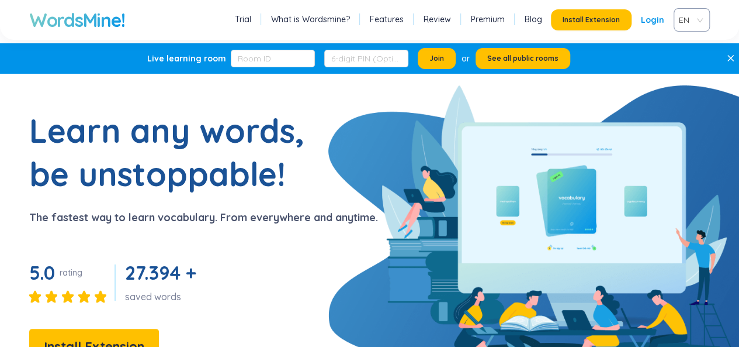
click at [661, 22] on link "Login" at bounding box center [652, 19] width 23 height 21
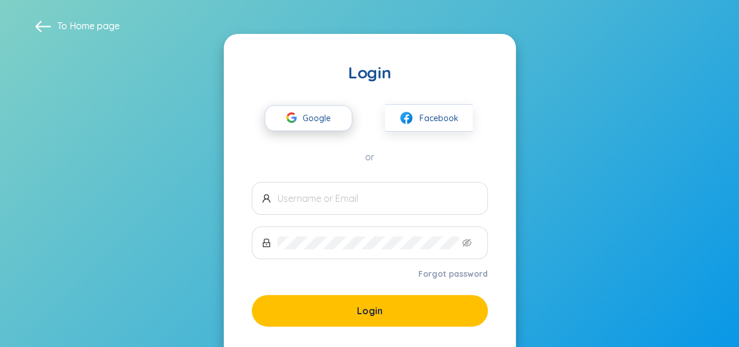
click at [316, 126] on span "Google" at bounding box center [320, 118] width 34 height 25
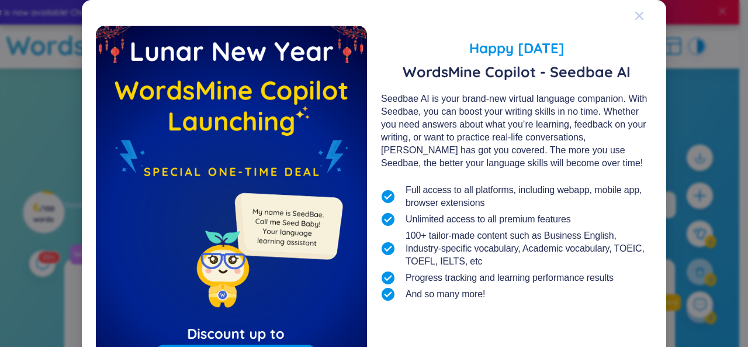
click at [635, 14] on icon "Close" at bounding box center [639, 16] width 8 height 8
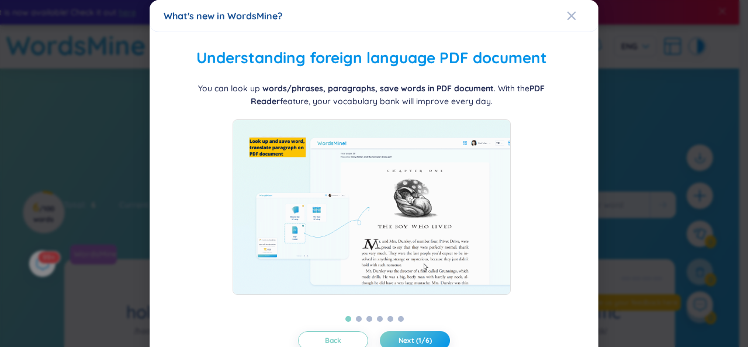
scroll to position [35, 0]
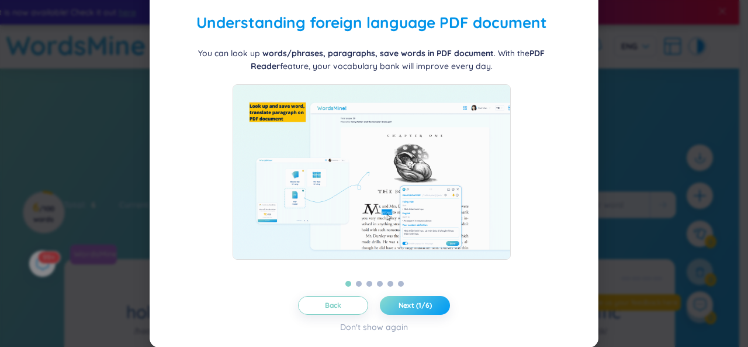
click at [414, 301] on span "Next (1/6)" at bounding box center [415, 304] width 33 height 9
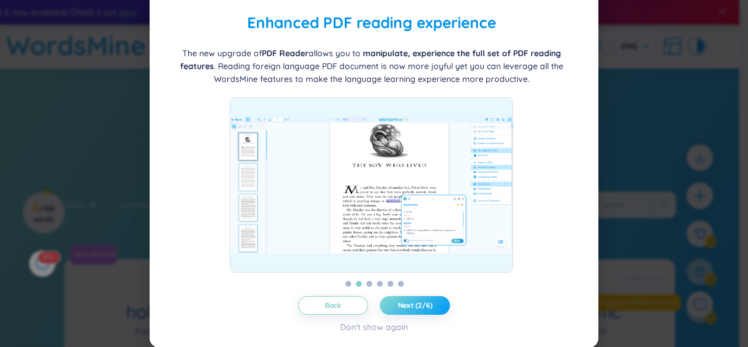
click at [414, 301] on span "Next (2/6)" at bounding box center [415, 304] width 34 height 9
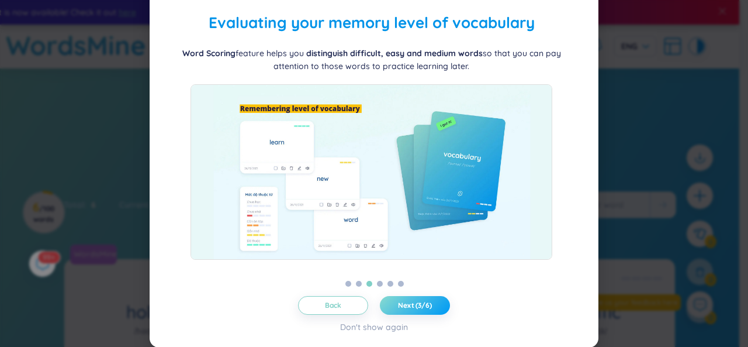
click at [414, 301] on span "Next (3/6)" at bounding box center [415, 304] width 34 height 9
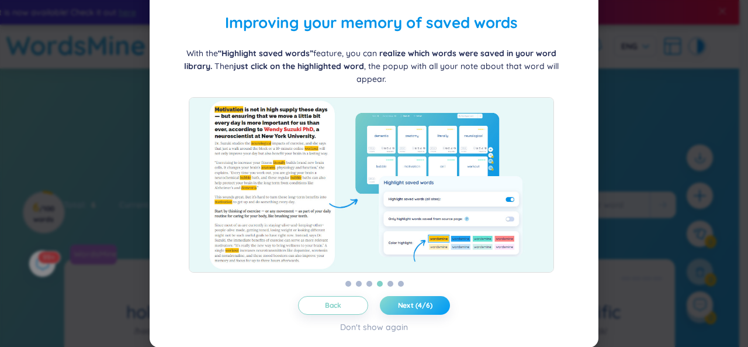
click at [414, 301] on span "Next (4/6)" at bounding box center [415, 304] width 34 height 9
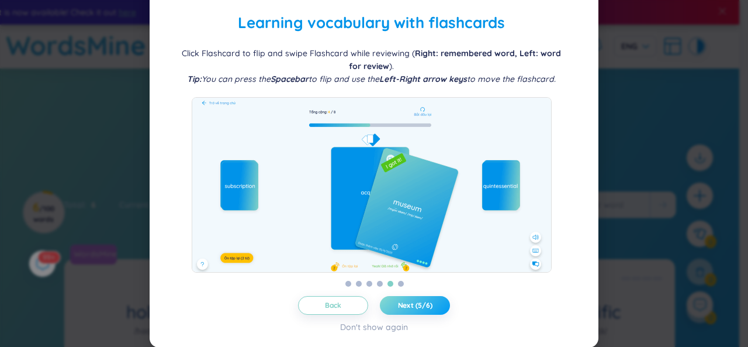
click at [414, 301] on span "Next (5/6)" at bounding box center [415, 304] width 34 height 9
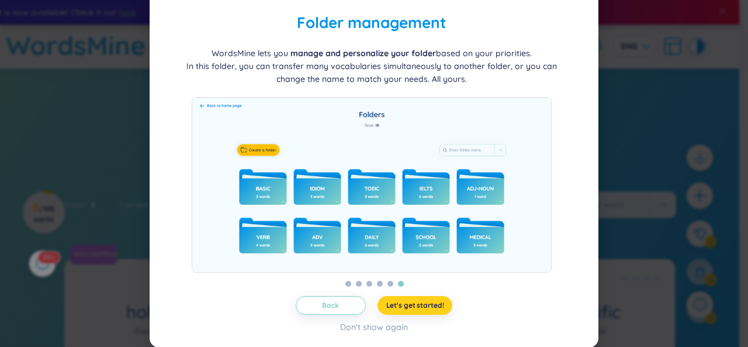
click at [414, 301] on span "Let's get started!" at bounding box center [415, 304] width 58 height 9
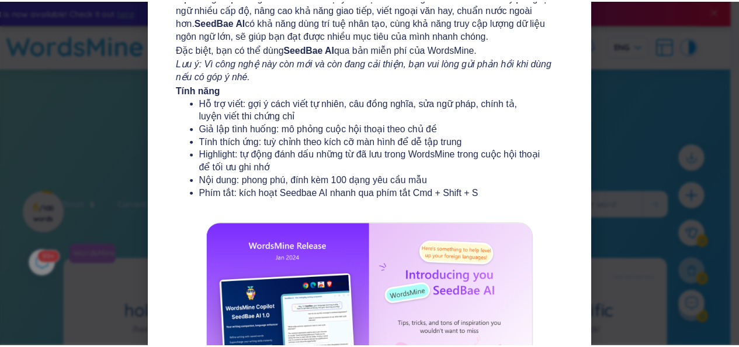
scroll to position [243, 0]
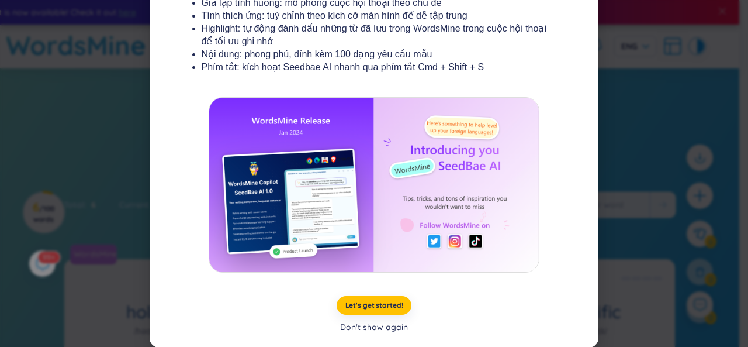
click at [394, 330] on div "Don't show again" at bounding box center [374, 326] width 68 height 13
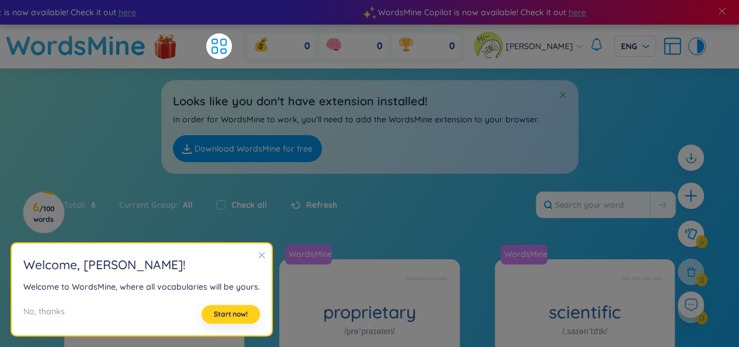
click at [225, 315] on span "Start now!" at bounding box center [231, 313] width 34 height 9
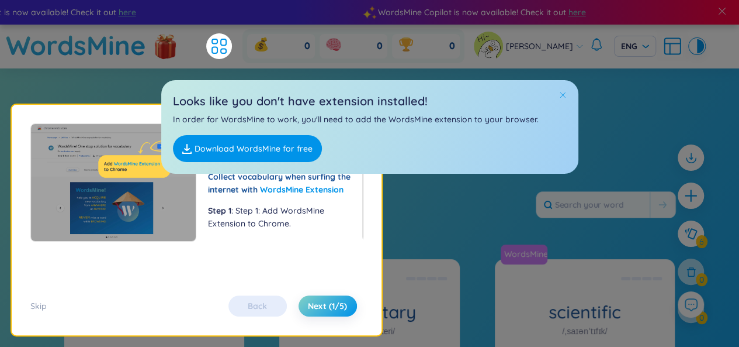
click at [562, 93] on span at bounding box center [563, 95] width 8 height 8
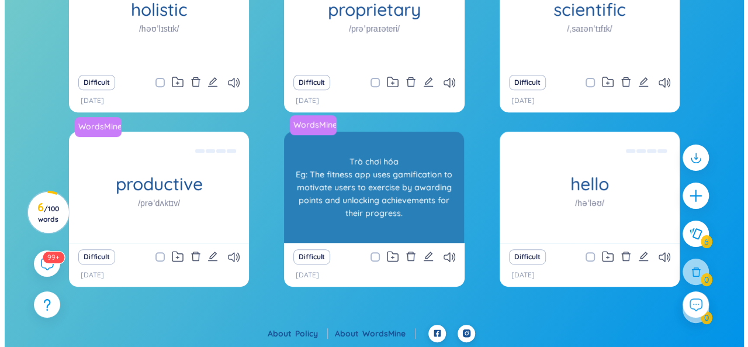
scroll to position [0, 0]
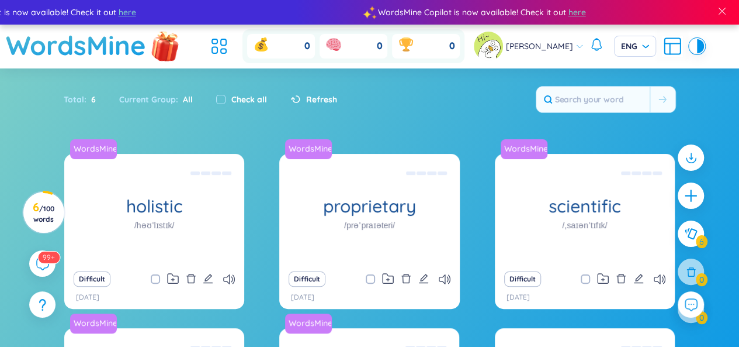
click at [163, 40] on img at bounding box center [165, 45] width 35 height 46
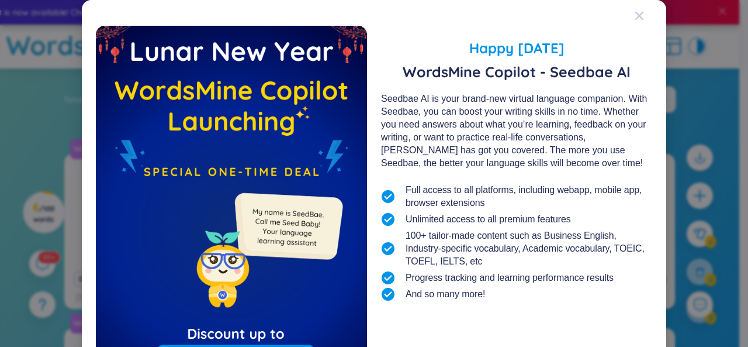
click at [636, 15] on icon "Close" at bounding box center [639, 16] width 8 height 8
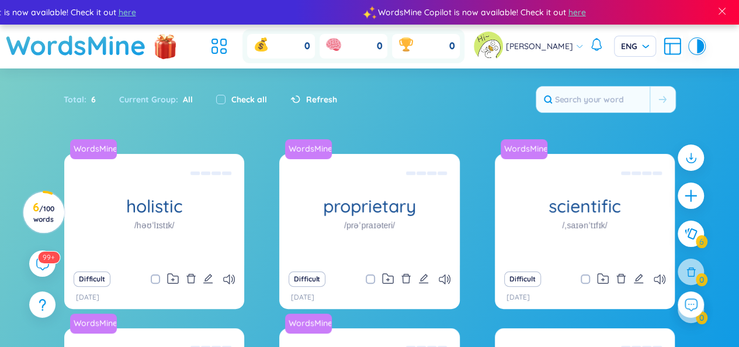
click at [666, 47] on icon at bounding box center [672, 46] width 21 height 21
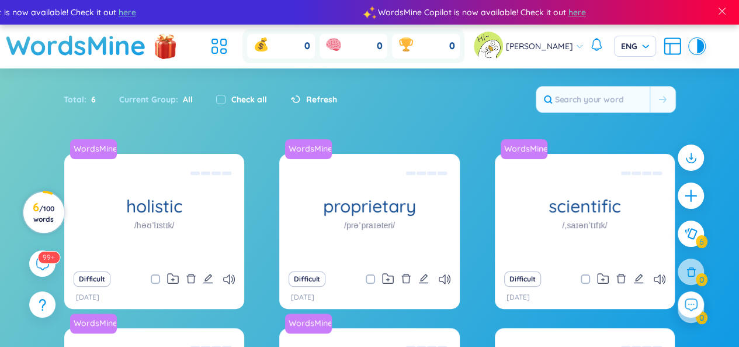
click at [48, 218] on span "/ 100 words" at bounding box center [43, 213] width 21 height 19
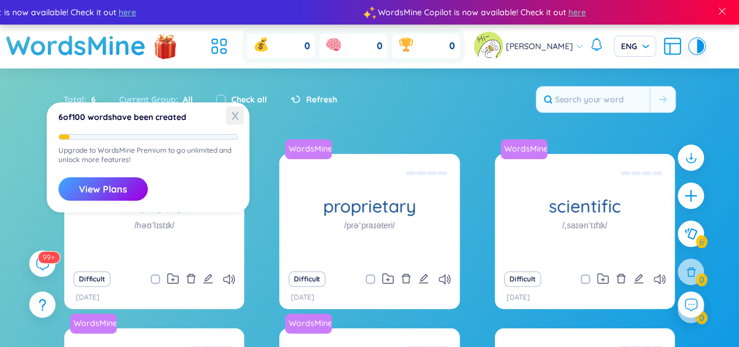
click at [239, 115] on span "X" at bounding box center [235, 115] width 18 height 18
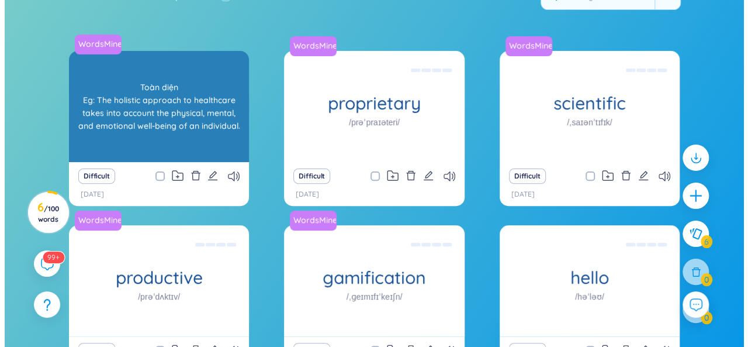
scroll to position [80, 0]
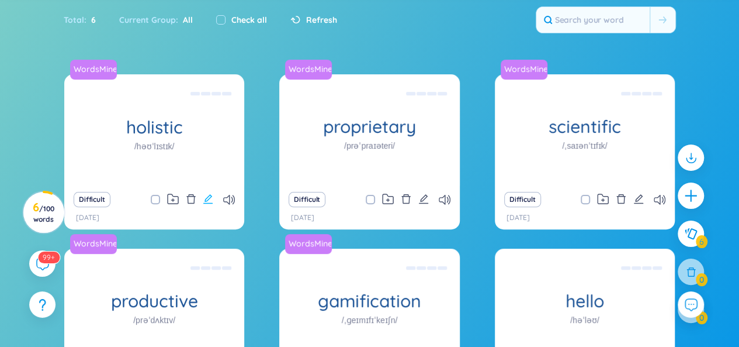
click at [209, 199] on icon "edit" at bounding box center [208, 198] width 11 height 11
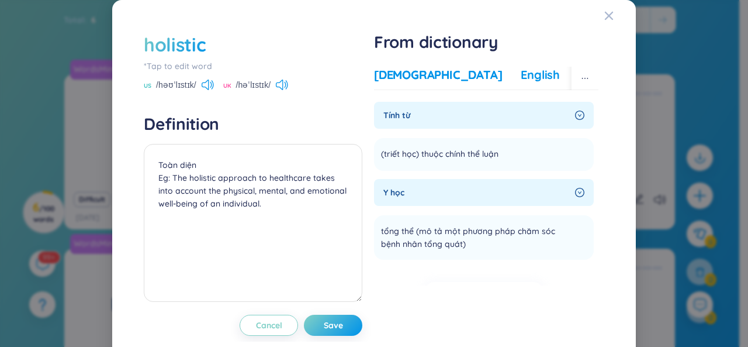
click at [521, 74] on div "English" at bounding box center [540, 75] width 39 height 16
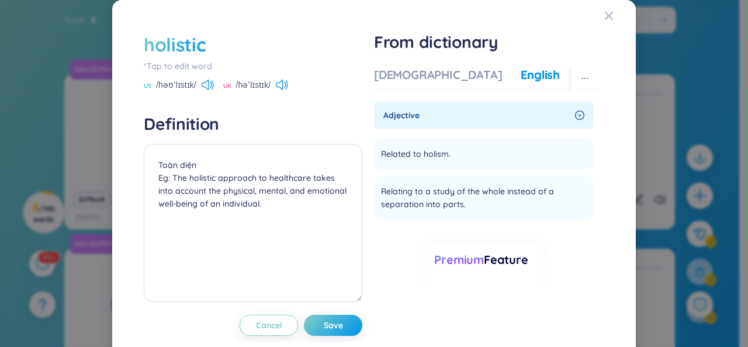
click at [579, 77] on div "More examples" at bounding box center [621, 75] width 85 height 16
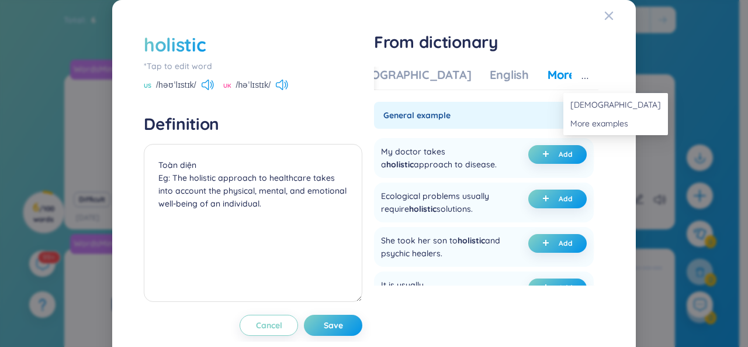
click at [582, 74] on button "button" at bounding box center [585, 78] width 27 height 23
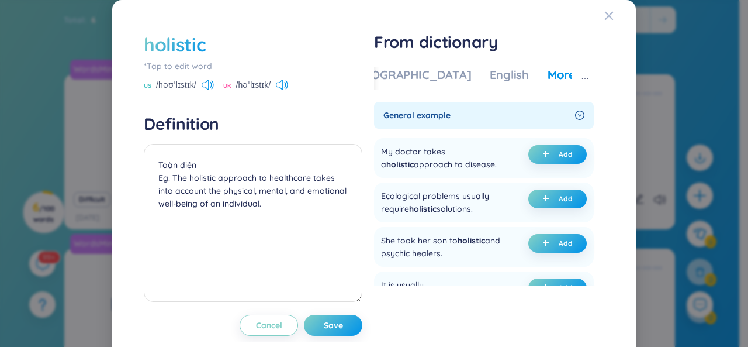
click at [617, 46] on div "holistic *Tap to edit word US /həʊˈlɪstɪk/ UK /həˈlɪstɪk/ Definition Toàn diện …" at bounding box center [374, 183] width 524 height 367
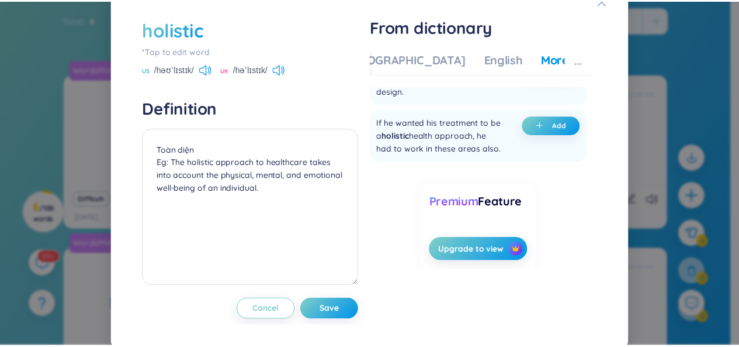
scroll to position [20, 0]
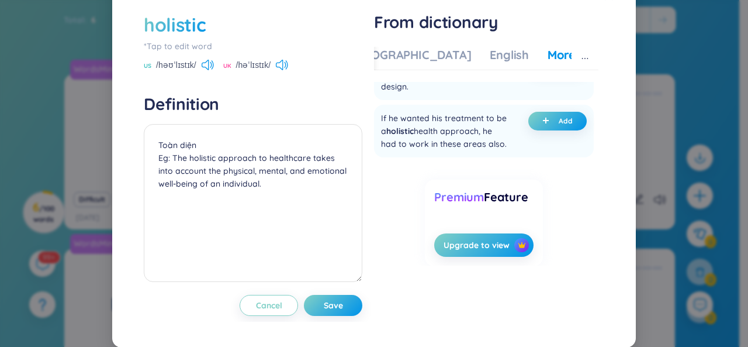
click at [688, 148] on div "holistic *Tap to edit word US /həʊˈlɪstɪk/ UK /həˈlɪstɪk/ Definition Toàn diện …" at bounding box center [374, 173] width 748 height 347
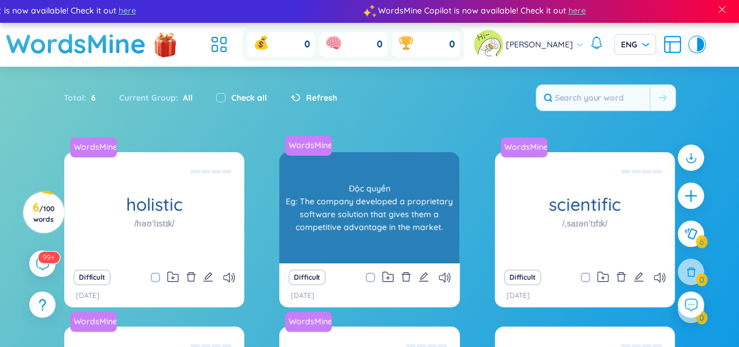
scroll to position [0, 0]
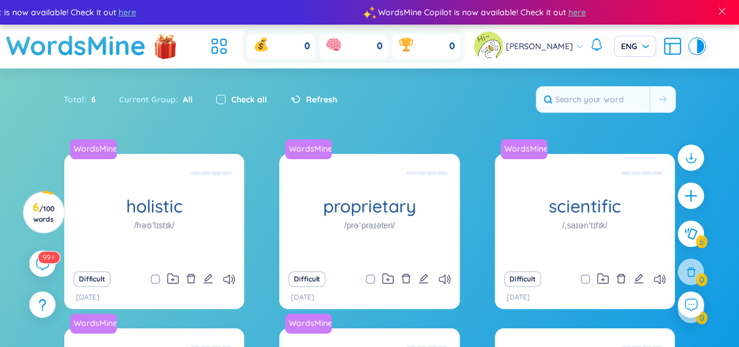
click at [220, 100] on input "checkbox" at bounding box center [220, 99] width 9 height 9
checkbox input "true"
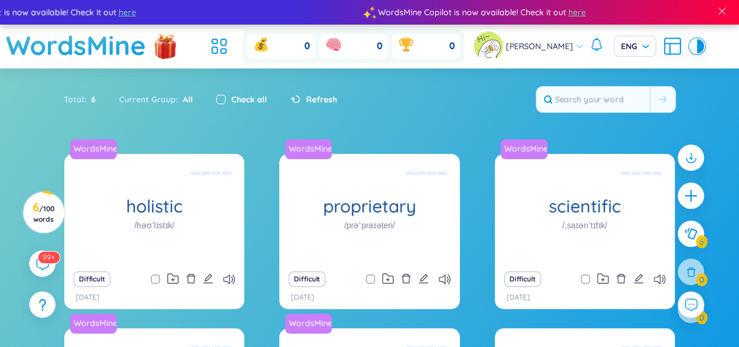
checkbox input "true"
click at [220, 100] on input "checkbox" at bounding box center [220, 99] width 9 height 9
checkbox input "false"
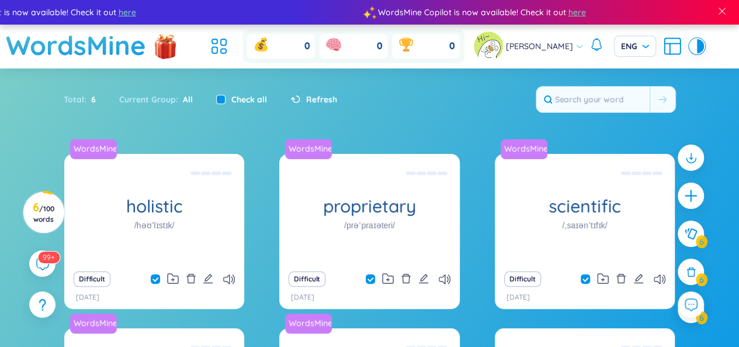
checkbox input "false"
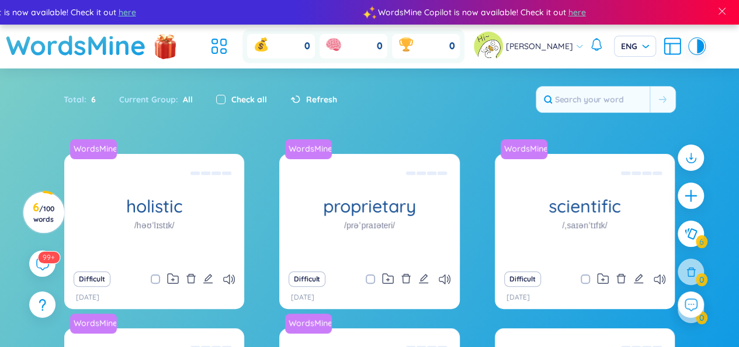
scroll to position [175, 0]
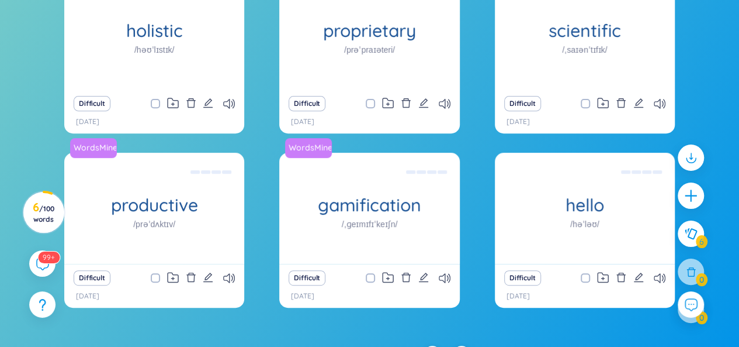
click at [582, 278] on span at bounding box center [585, 277] width 9 height 9
click at [587, 278] on input "checkbox" at bounding box center [591, 277] width 9 height 9
checkbox input "true"
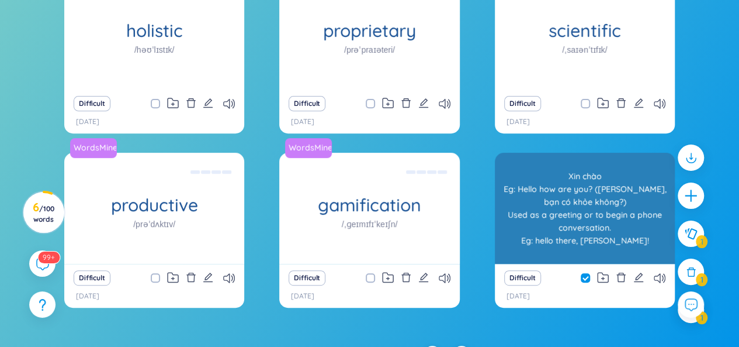
click at [523, 210] on h1 "hello" at bounding box center [585, 205] width 180 height 20
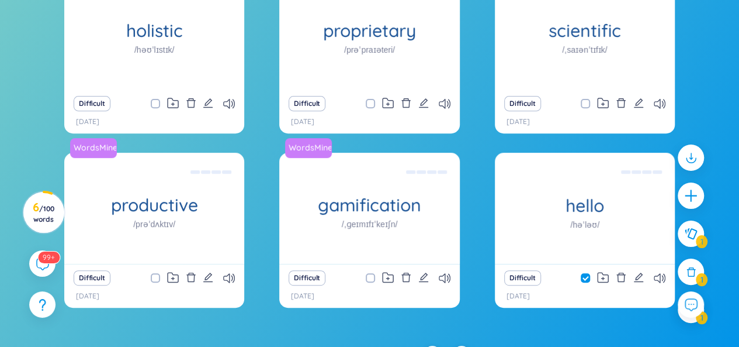
click at [564, 286] on div "Difficult [DATE]" at bounding box center [585, 286] width 180 height 44
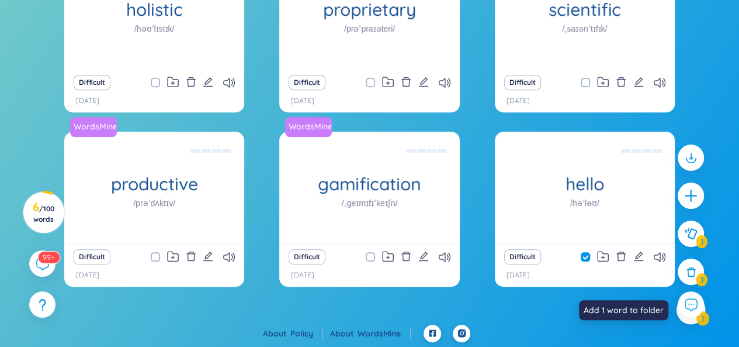
click at [693, 323] on div at bounding box center [691, 309] width 29 height 29
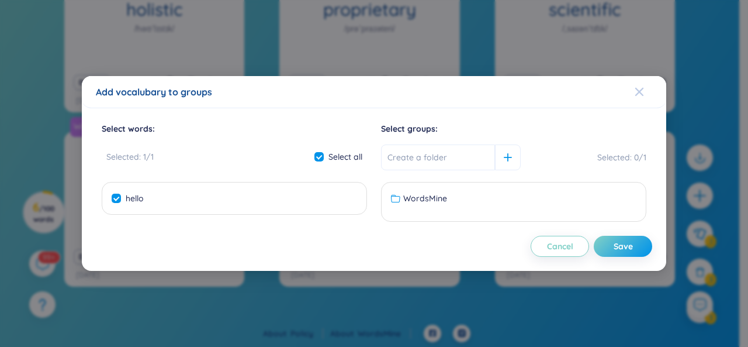
click at [642, 92] on icon "Close" at bounding box center [639, 91] width 9 height 9
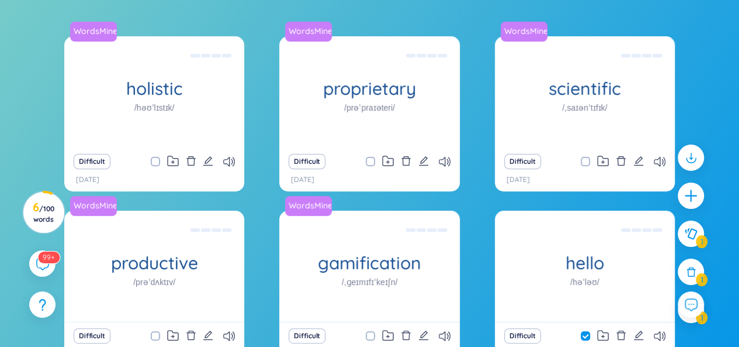
scroll to position [21, 0]
